Goal: Task Accomplishment & Management: Manage account settings

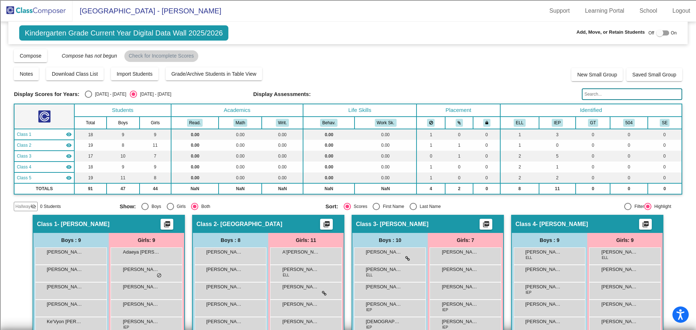
scroll to position [145, 0]
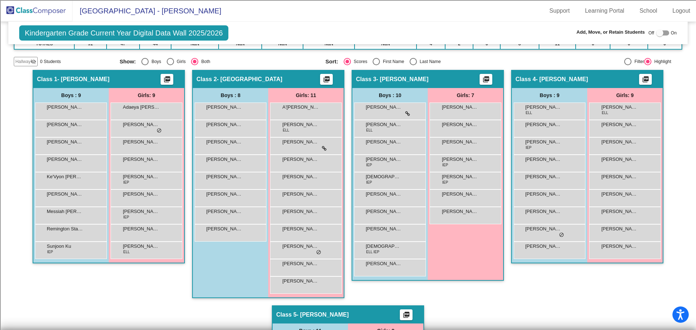
click at [681, 139] on mat-sidenav-content "Kindergarten Grade Current Year Digital Data Wall 2025/2026 Add, Move, or Retai…" at bounding box center [348, 176] width 696 height 308
click at [147, 178] on span "[PERSON_NAME]'[PERSON_NAME]" at bounding box center [141, 176] width 36 height 7
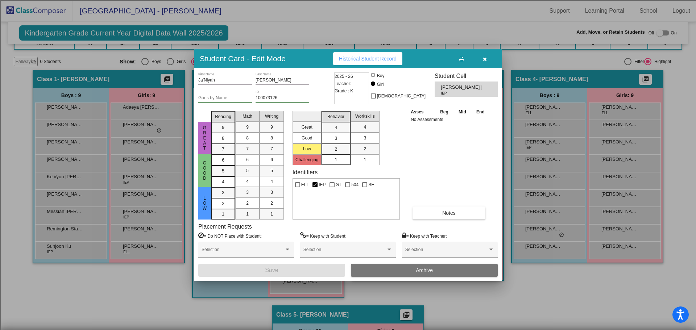
click at [484, 58] on icon "button" at bounding box center [485, 59] width 4 height 5
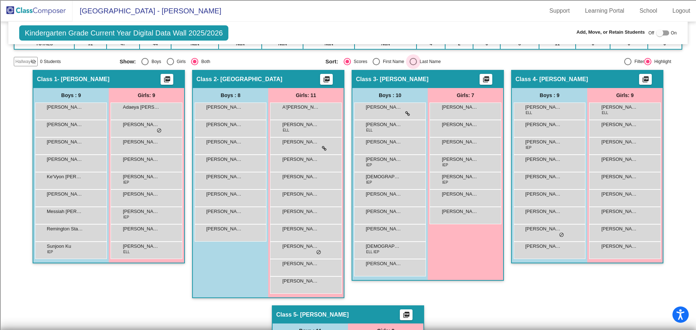
click at [412, 62] on div "Select an option" at bounding box center [412, 61] width 7 height 7
click at [413, 65] on input "Last Name" at bounding box center [413, 65] width 0 height 0
radio input "true"
click at [373, 220] on div "[DEMOGRAPHIC_DATA][PERSON_NAME] IEP lock do_not_disturb_alt" at bounding box center [388, 214] width 69 height 15
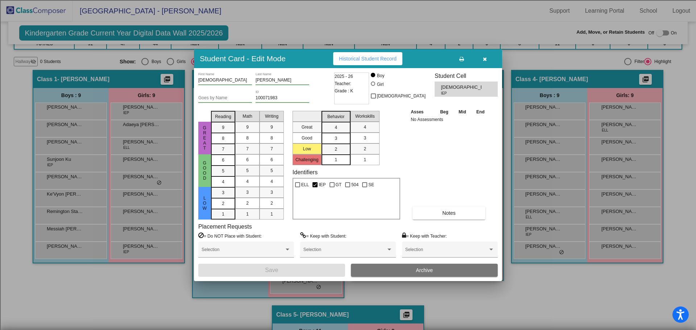
click at [396, 267] on button "Archive" at bounding box center [424, 270] width 147 height 13
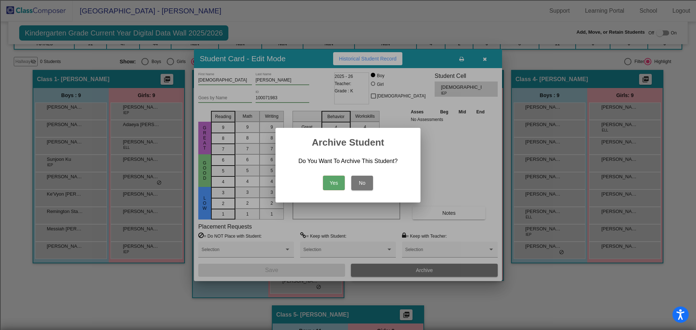
click at [326, 183] on button "Yes" at bounding box center [334, 183] width 22 height 14
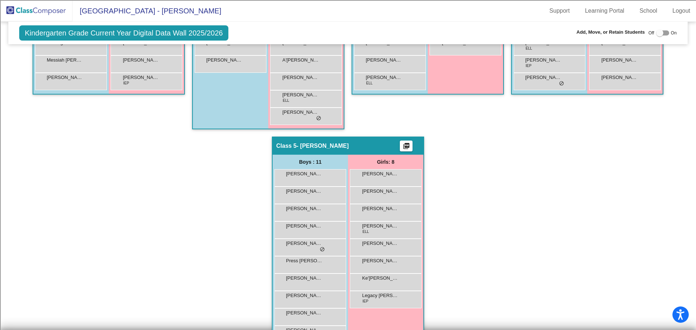
scroll to position [356, 0]
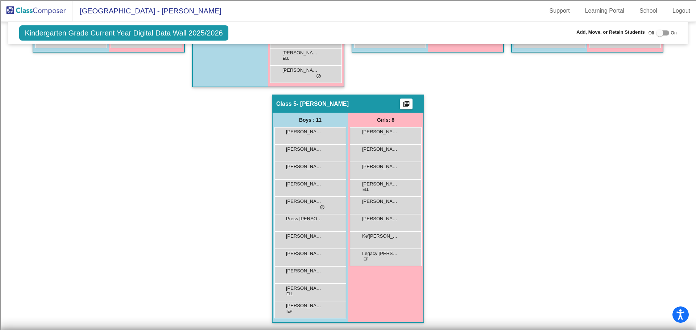
click at [30, 11] on img at bounding box center [36, 10] width 72 height 21
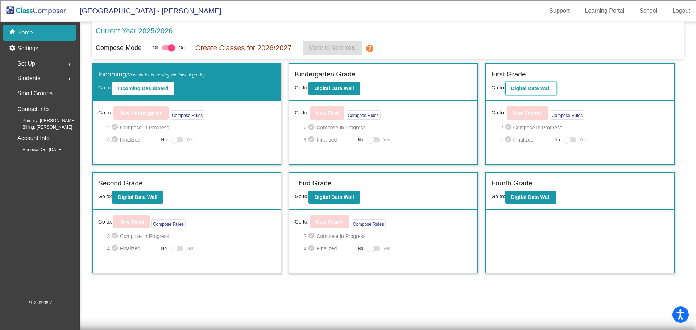
click at [533, 91] on b "Digital Data Wall" at bounding box center [530, 89] width 39 height 6
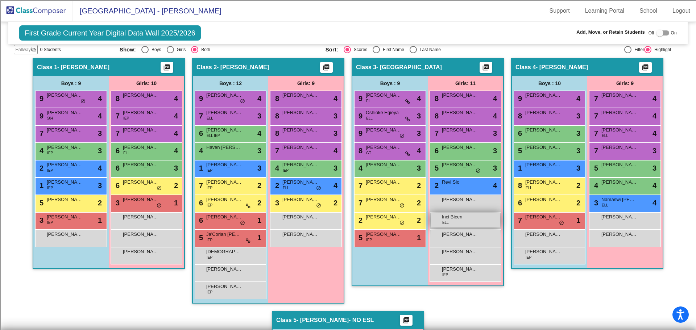
scroll to position [145, 0]
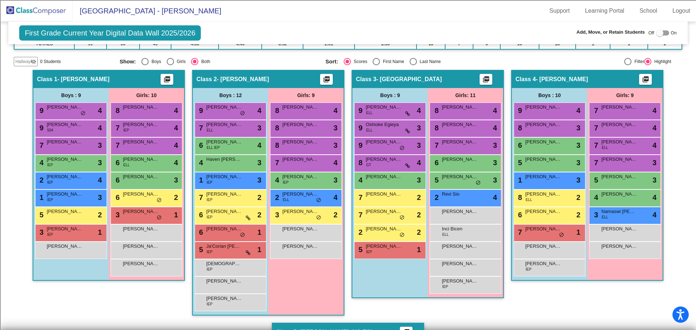
click at [409, 63] on div "Select an option" at bounding box center [412, 61] width 7 height 7
click at [413, 65] on input "Last Name" at bounding box center [413, 65] width 0 height 0
radio input "true"
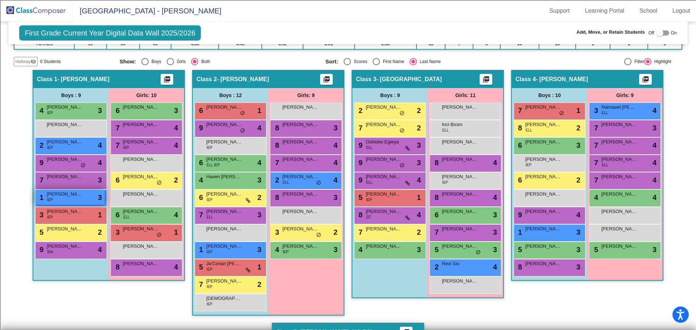
click at [83, 197] on div "1 [PERSON_NAME] IEP lock do_not_disturb_alt 3" at bounding box center [70, 197] width 69 height 15
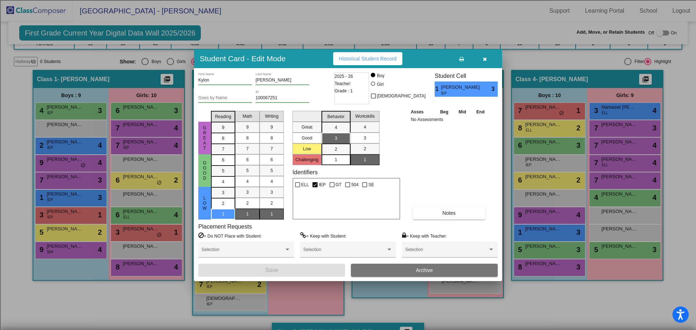
click at [404, 269] on button "Archive" at bounding box center [424, 270] width 147 height 13
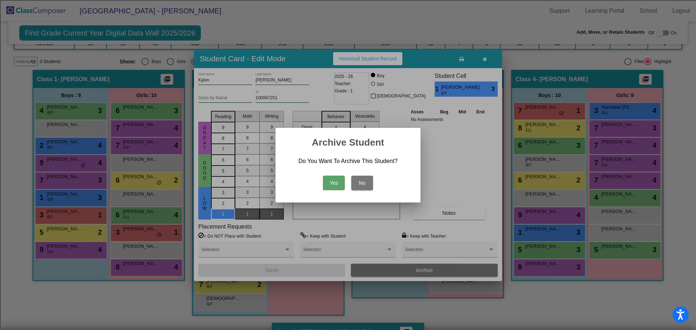
click at [335, 184] on button "Yes" at bounding box center [334, 183] width 22 height 14
